Goal: Task Accomplishment & Management: Use online tool/utility

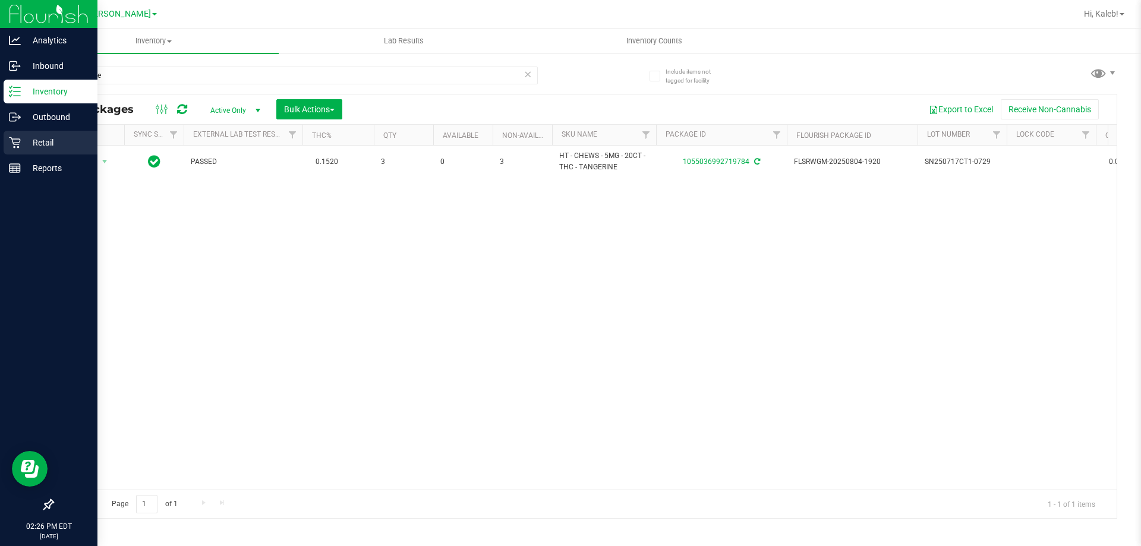
click at [22, 136] on p "Retail" at bounding box center [56, 142] width 71 height 14
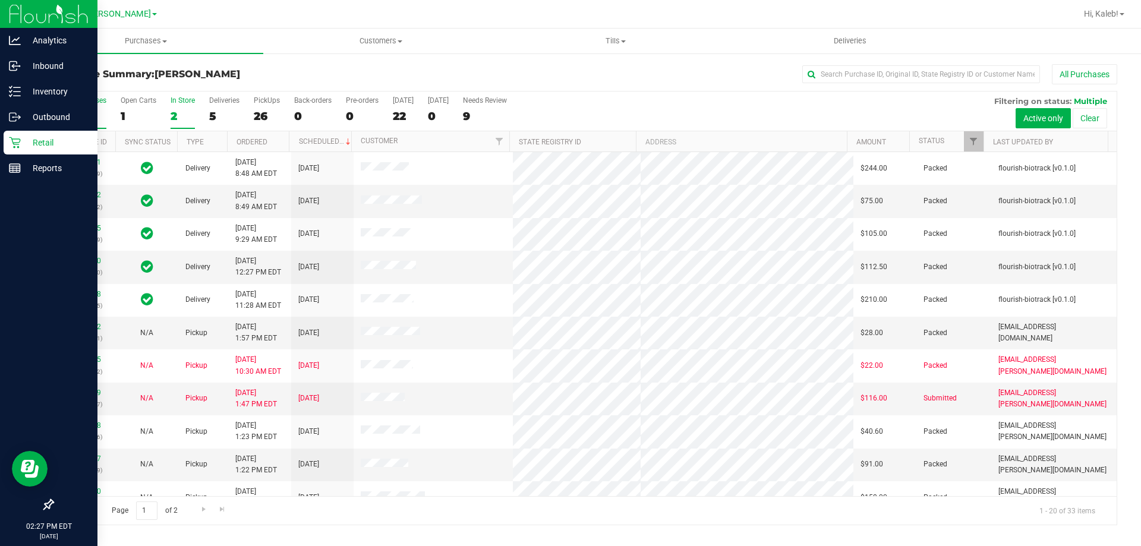
click at [170, 106] on label "In Store 2" at bounding box center [182, 112] width 24 height 33
click at [0, 0] on input "In Store 2" at bounding box center [0, 0] width 0 height 0
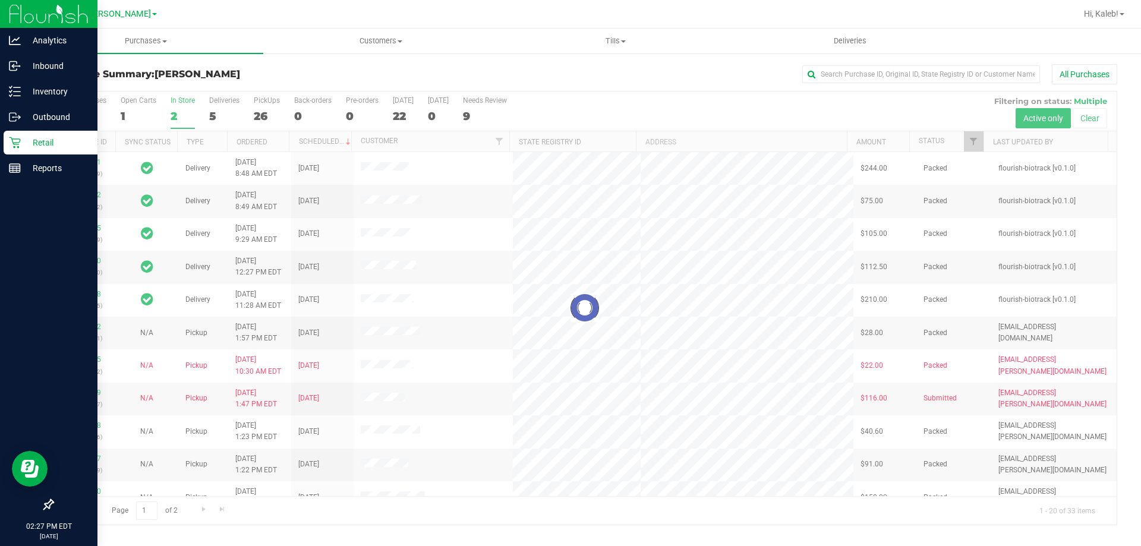
click at [232, 109] on div at bounding box center [584, 307] width 1063 height 433
click at [216, 114] on div at bounding box center [584, 307] width 1063 height 433
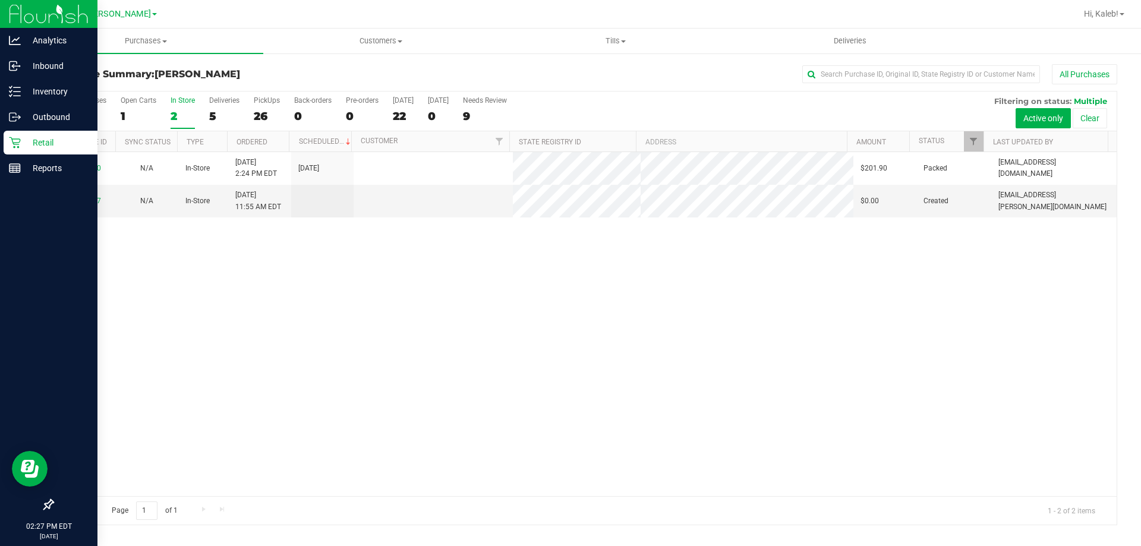
click at [216, 114] on div "5" at bounding box center [224, 116] width 30 height 14
click at [0, 0] on input "Deliveries 5" at bounding box center [0, 0] width 0 height 0
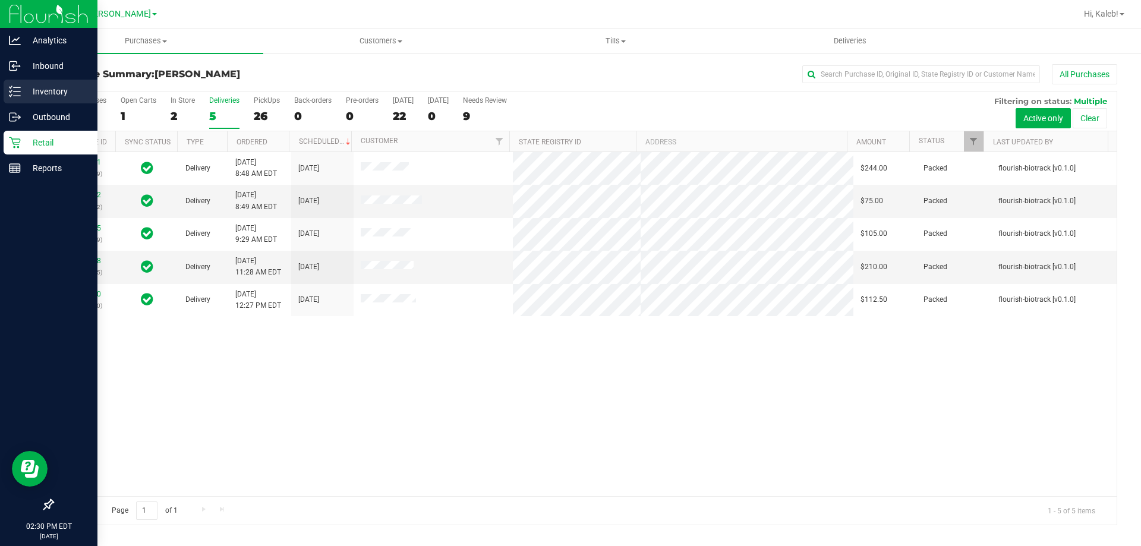
click at [11, 88] on icon at bounding box center [11, 87] width 2 height 2
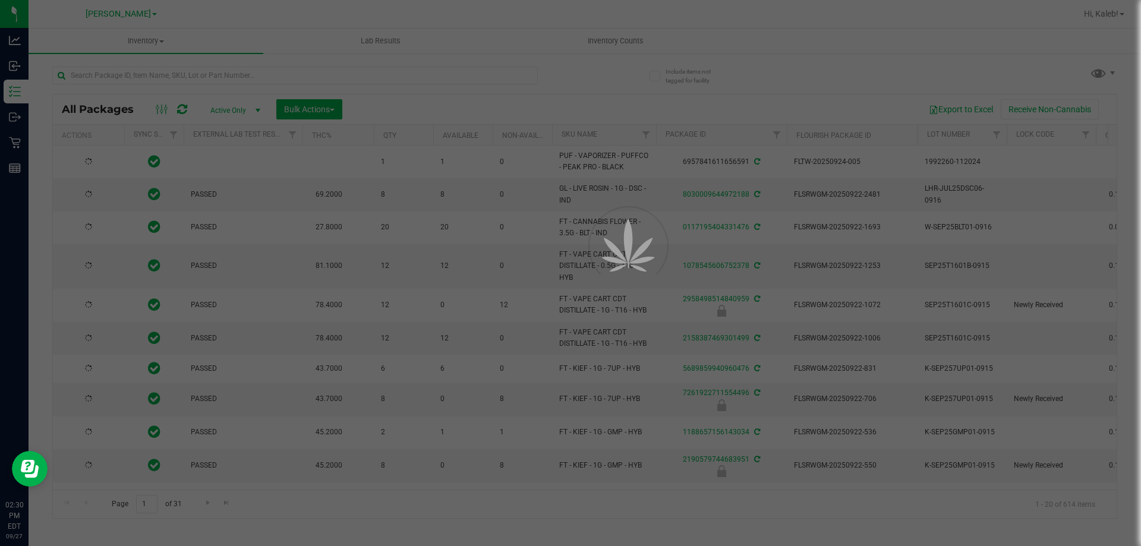
click at [218, 74] on div at bounding box center [570, 273] width 1141 height 546
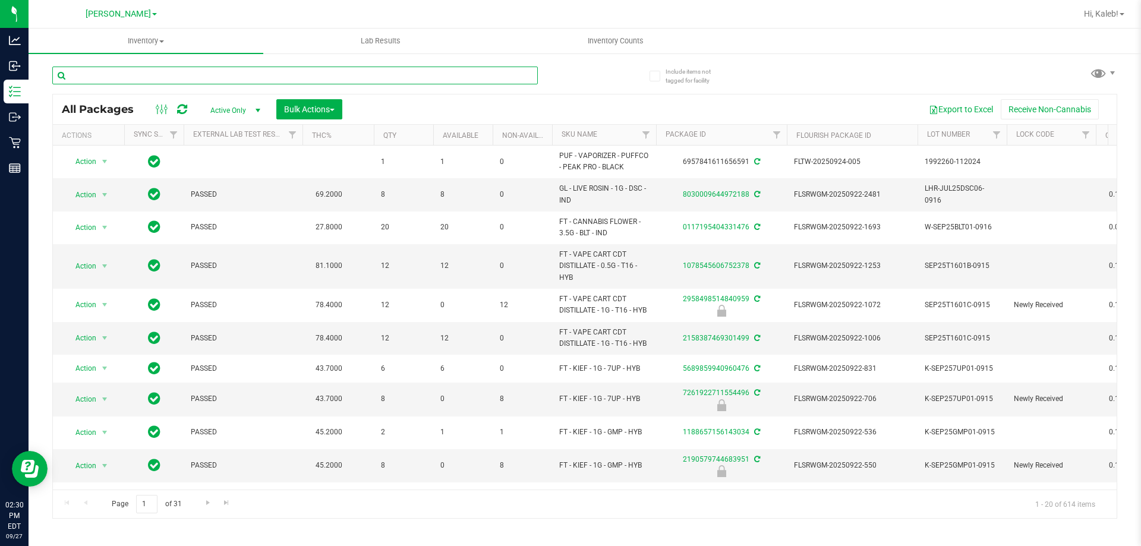
click at [218, 74] on input "text" at bounding box center [294, 76] width 485 height 18
type input "9248178806906928"
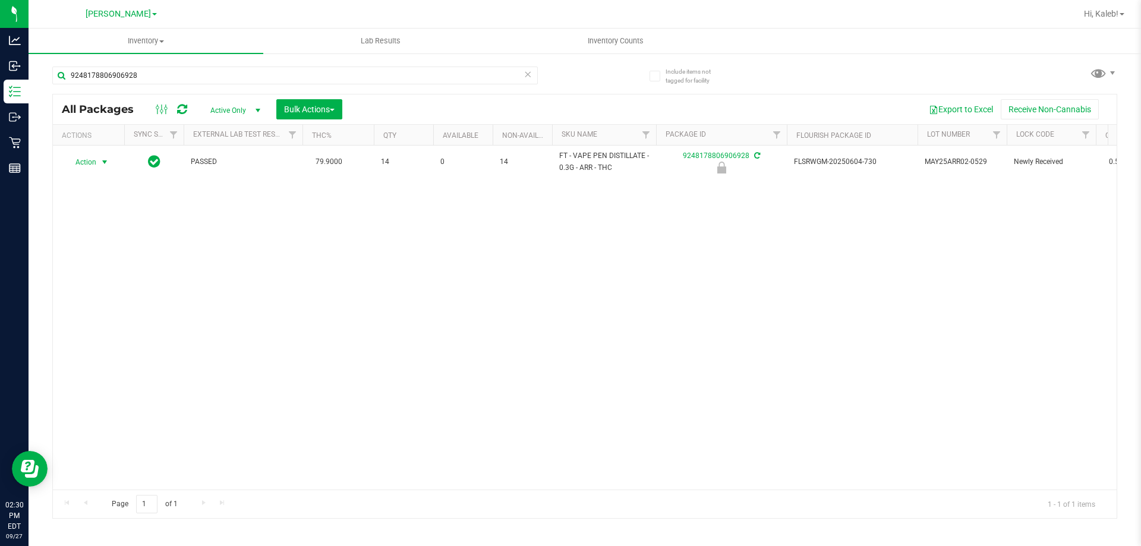
click at [94, 157] on span "Action" at bounding box center [81, 162] width 32 height 17
click at [101, 294] on li "Unlock package" at bounding box center [103, 303] width 76 height 18
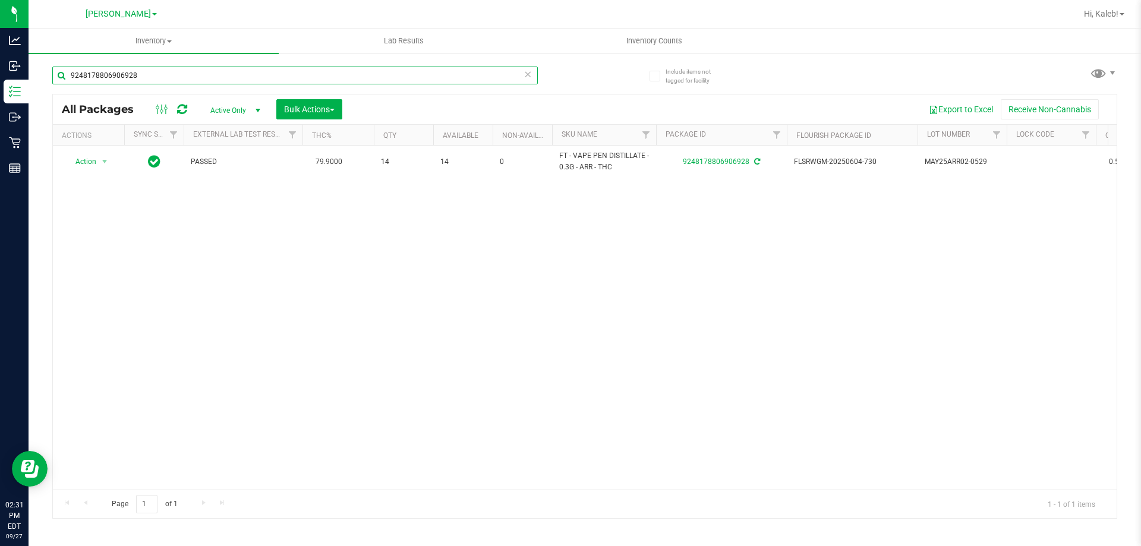
click at [135, 74] on input "9248178806906928" at bounding box center [294, 76] width 485 height 18
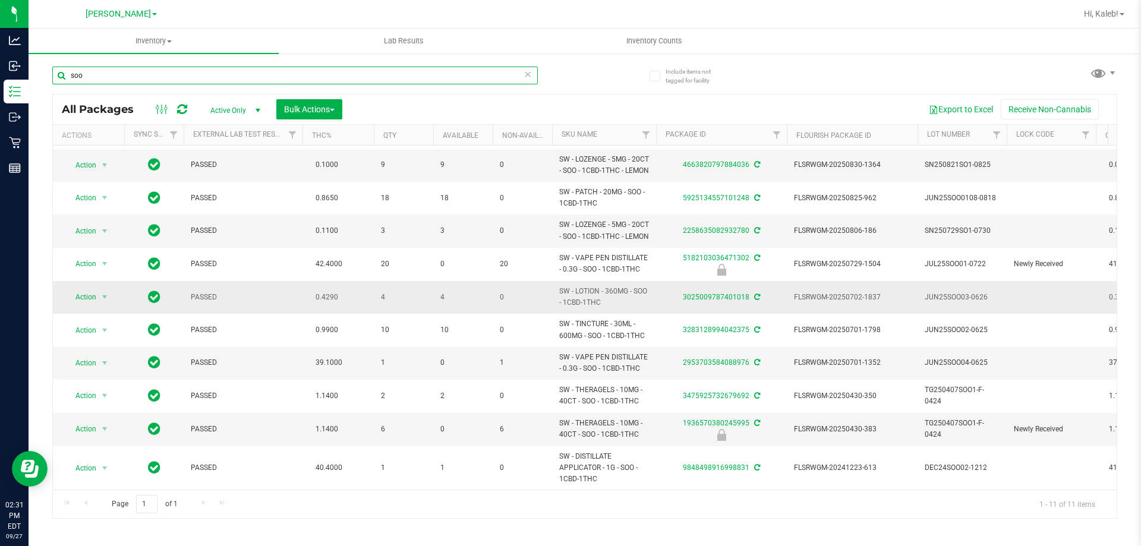
scroll to position [73, 0]
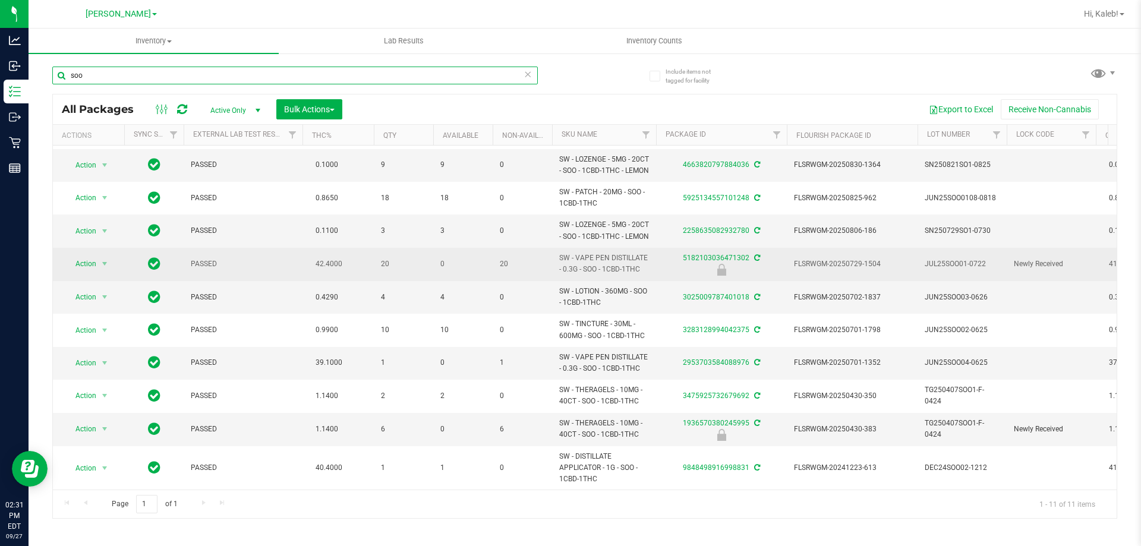
type input "soo"
click at [592, 252] on span "SW - VAPE PEN DISTILLATE - 0.3G - SOO - 1CBD-1THC" at bounding box center [604, 263] width 90 height 23
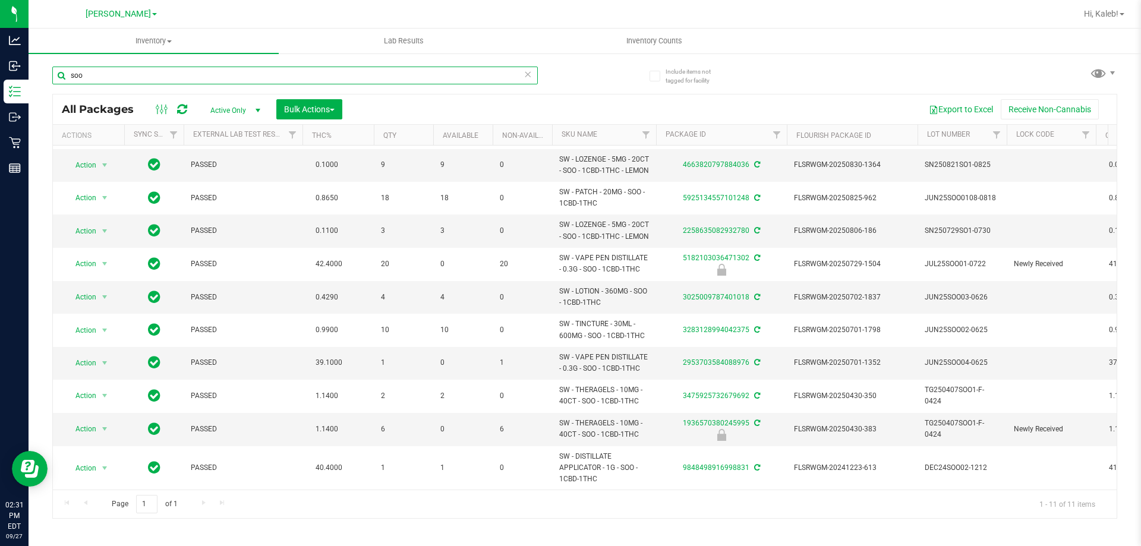
drag, startPoint x: 592, startPoint y: 247, endPoint x: 399, endPoint y: 73, distance: 259.5
click at [399, 73] on input "soo" at bounding box center [294, 76] width 485 height 18
paste input "text"
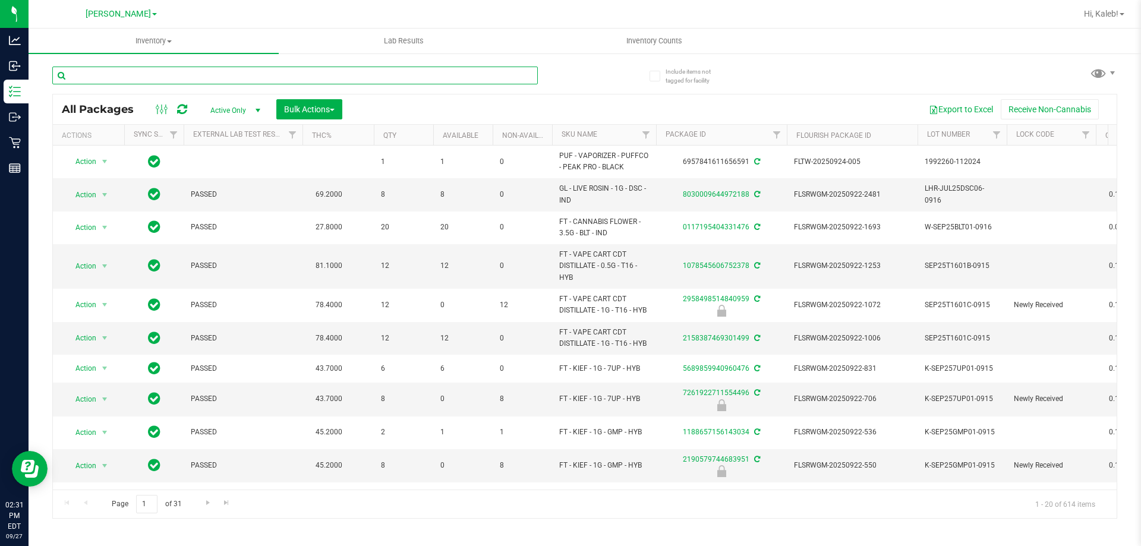
click at [371, 79] on input "text" at bounding box center [294, 76] width 485 height 18
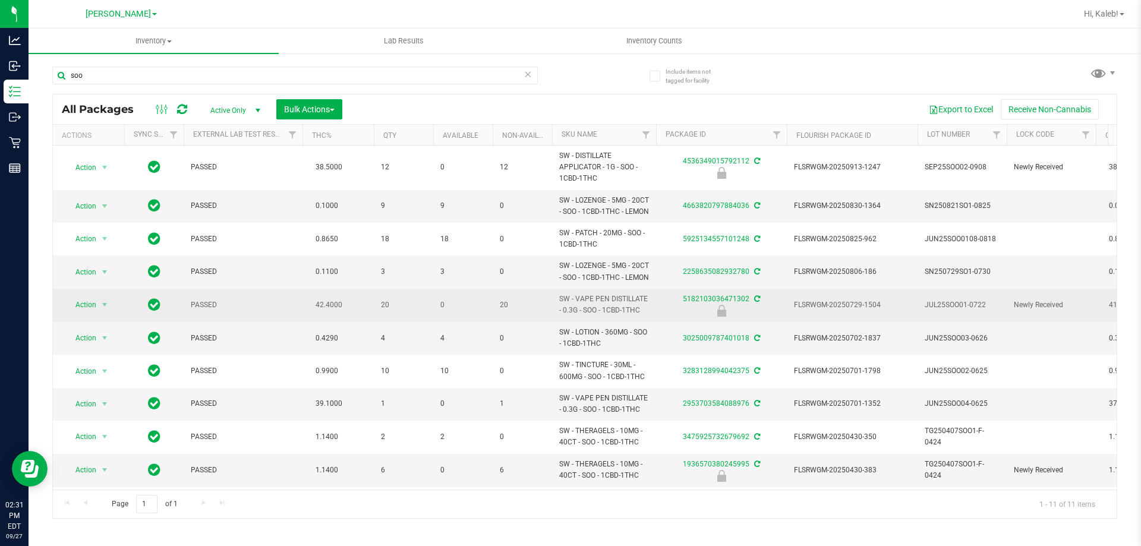
drag, startPoint x: 640, startPoint y: 331, endPoint x: 559, endPoint y: 324, distance: 81.7
click at [559, 316] on span "SW - VAPE PEN DISTILLATE - 0.3G - SOO - 1CBD-1THC" at bounding box center [604, 304] width 90 height 23
copy span "SW - VAPE PEN DISTILLATE - 0.3G - SOO - 1CBD-1THC"
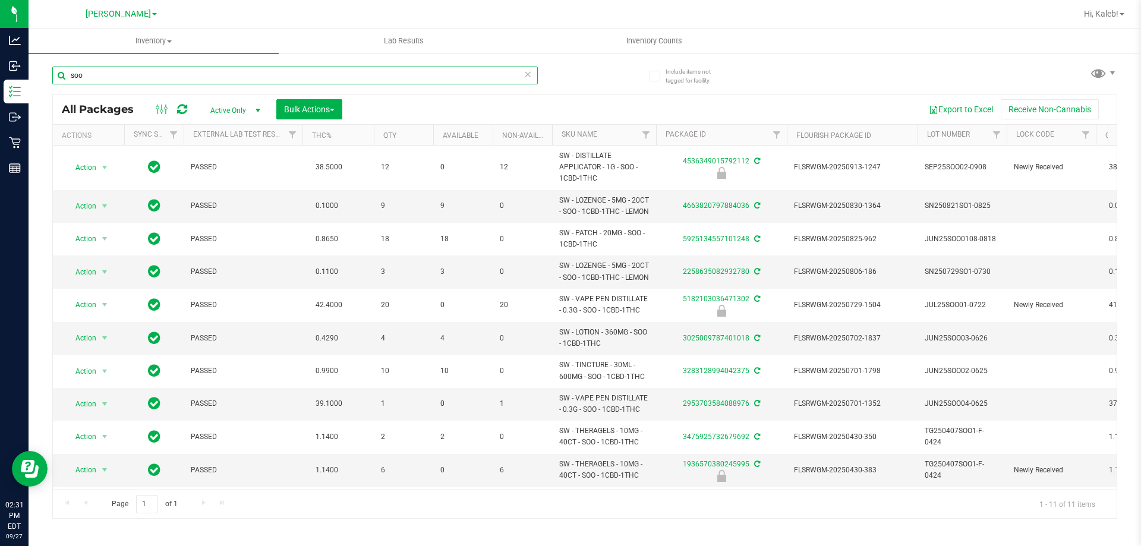
click at [289, 77] on input "soo" at bounding box center [294, 76] width 485 height 18
paste input "SW - VAPE PEN DISTILLATE - 0.3G - SOO - 1CBD-1THC"
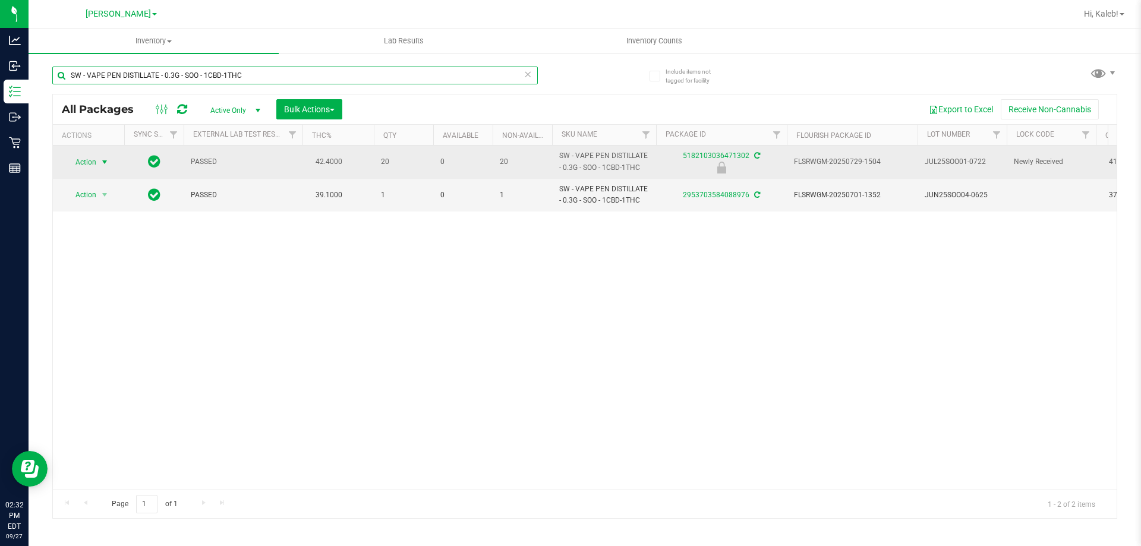
type input "SW - VAPE PEN DISTILLATE - 0.3G - SOO - 1CBD-1THC"
click at [108, 159] on span "select" at bounding box center [105, 162] width 10 height 10
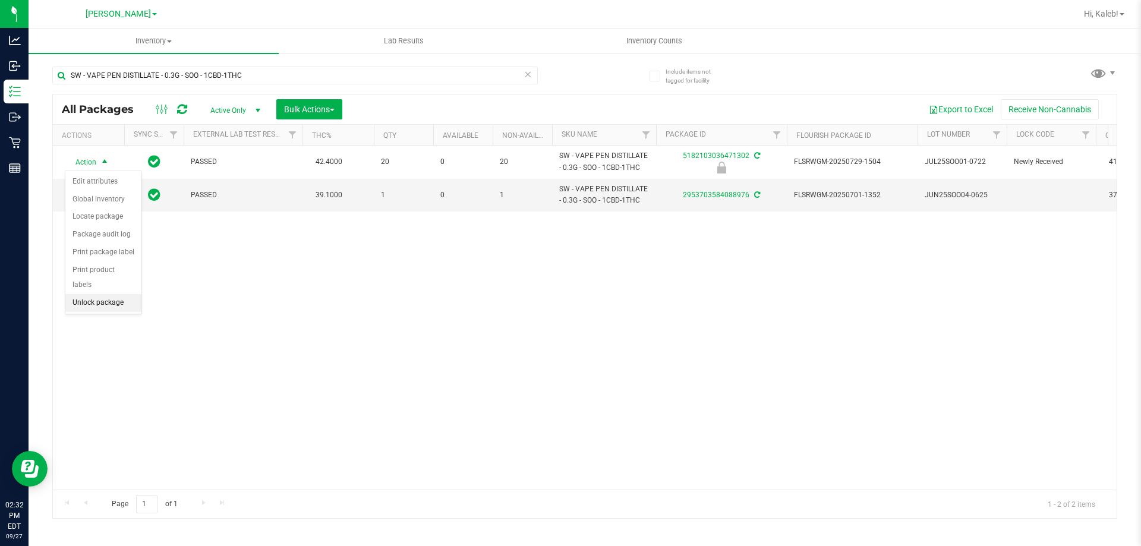
click at [90, 294] on li "Unlock package" at bounding box center [103, 303] width 76 height 18
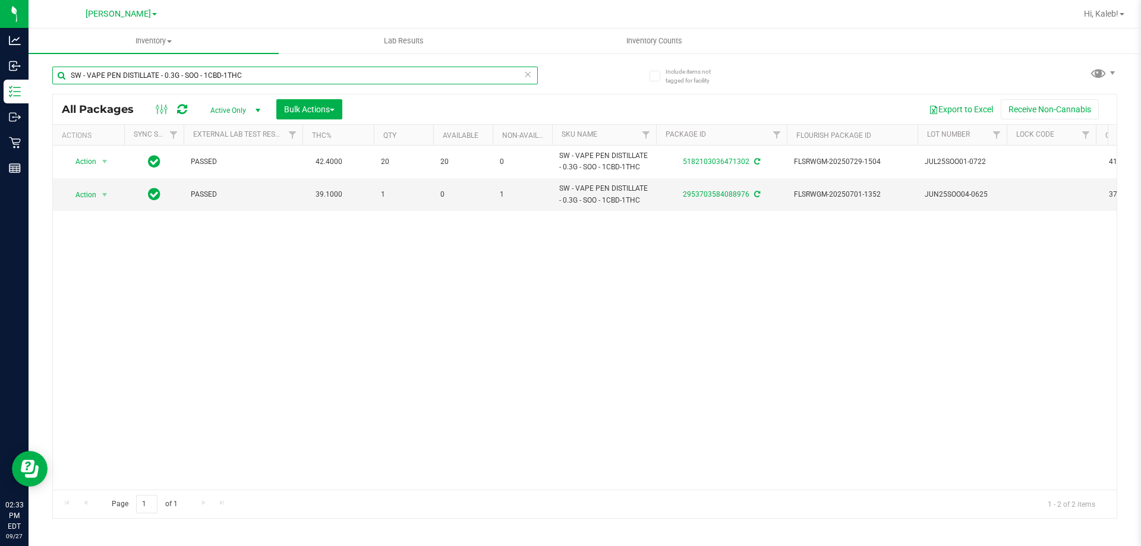
click at [128, 70] on input "SW - VAPE PEN DISTILLATE - 0.3G - SOO - 1CBD-1THC" at bounding box center [294, 76] width 485 height 18
type input "2190579744683951"
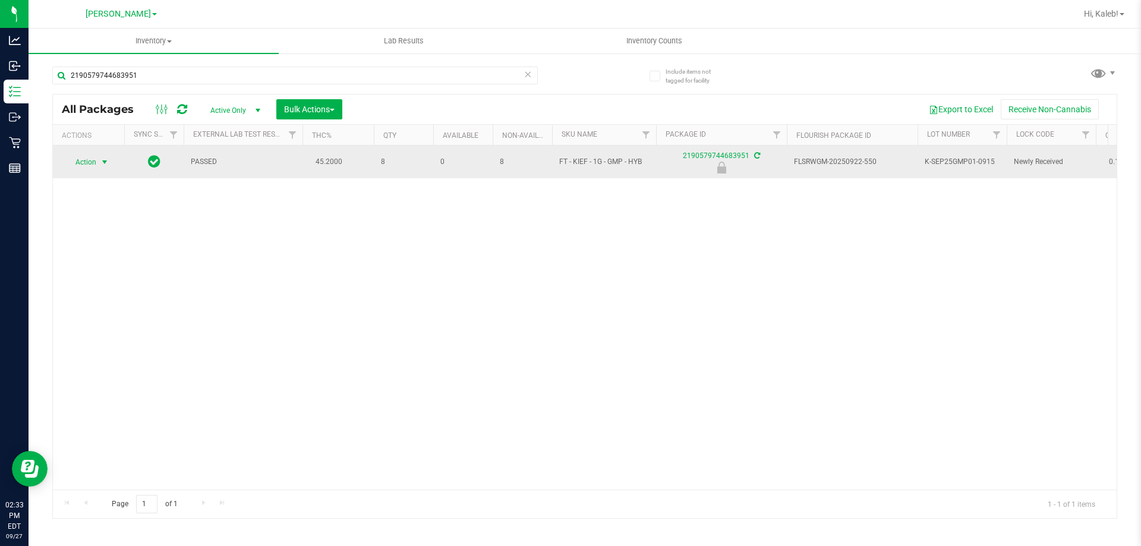
click at [99, 163] on span "select" at bounding box center [104, 162] width 15 height 17
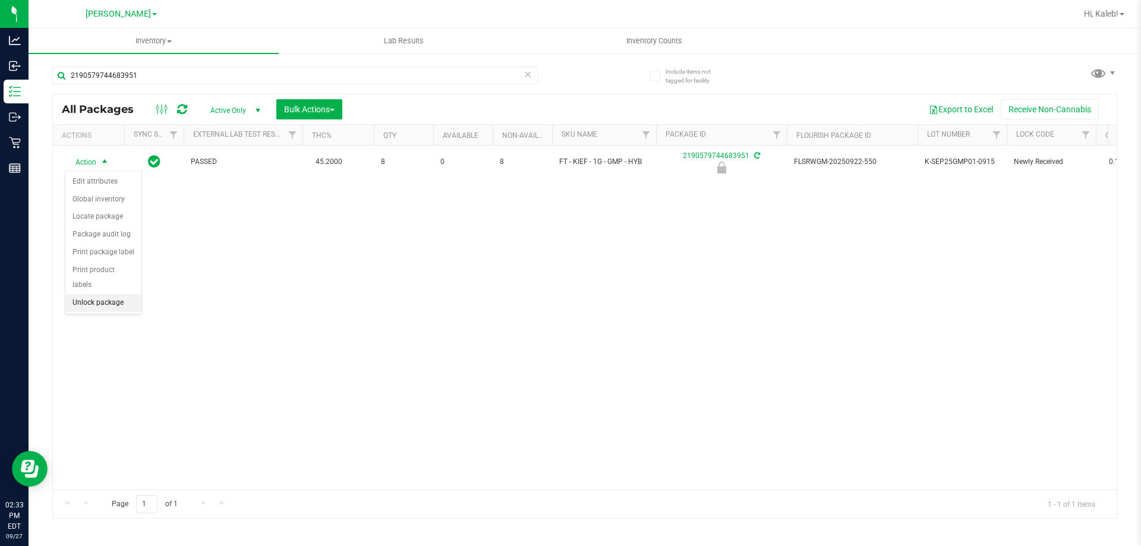
click at [122, 294] on li "Unlock package" at bounding box center [103, 303] width 76 height 18
